Goal: Task Accomplishment & Management: Manage account settings

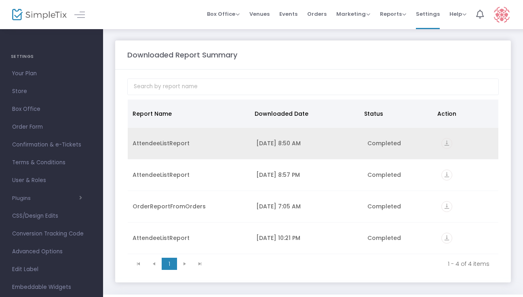
click at [300, 143] on div "[DATE] 8:50 AM" at bounding box center [306, 143] width 101 height 8
click at [392, 144] on div "Completed" at bounding box center [400, 143] width 64 height 8
click at [449, 145] on icon "vertical_align_bottom" at bounding box center [447, 143] width 11 height 11
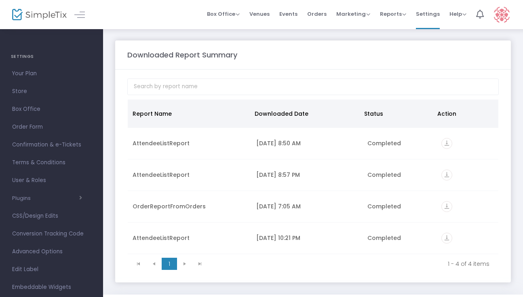
click at [272, 53] on div "Downloaded Report Summary" at bounding box center [313, 54] width 380 height 11
click at [16, 91] on span "Store" at bounding box center [51, 91] width 79 height 11
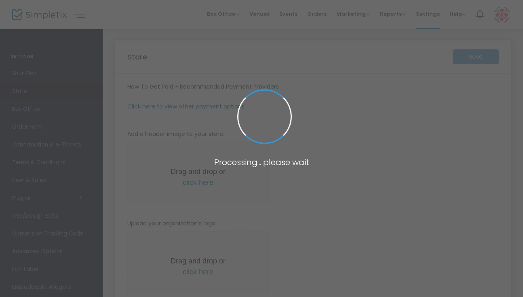
type input "[URL]"
type input "[EMAIL_ADDRESS][DOMAIN_NAME]"
radio input "true"
radio input "false"
radio input "true"
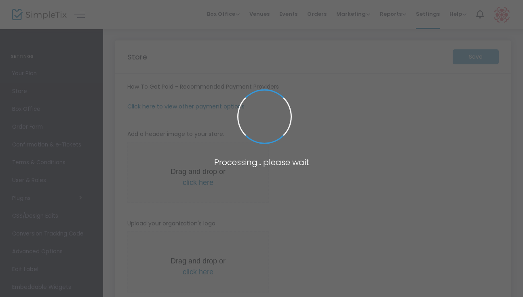
type input "NASMDA"
type input "[PHONE_NUMBER]"
type input "[EMAIL_ADDRESS][DOMAIN_NAME]"
type input "[DOMAIN_NAME][URL]"
type input "nasmda"
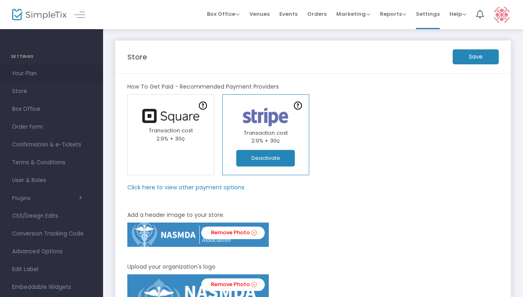
click at [24, 73] on span "Your Plan" at bounding box center [51, 73] width 79 height 11
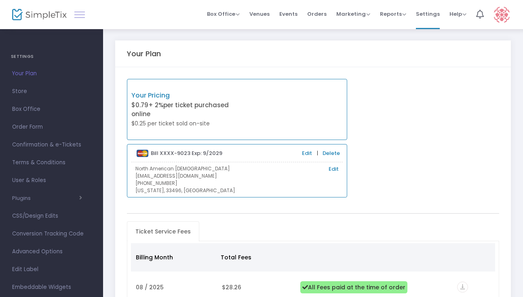
click at [76, 17] on link at bounding box center [79, 14] width 11 height 11
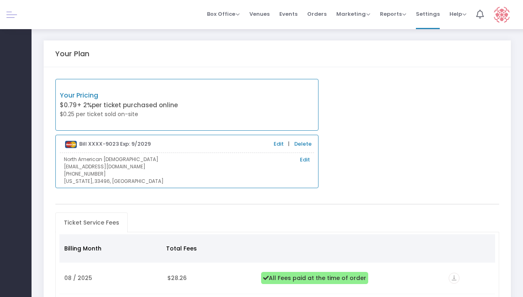
click at [76, 17] on div "Box Office Sell Tickets Bookings Sell Season Pass Venues Memberships Events Ord…" at bounding box center [278, 14] width 492 height 29
click at [12, 16] on link at bounding box center [11, 14] width 11 height 11
